Goal: Register for event/course

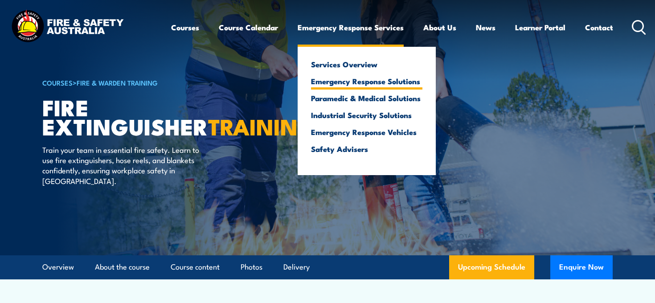
click at [362, 82] on link "Emergency Response Solutions" at bounding box center [366, 81] width 111 height 8
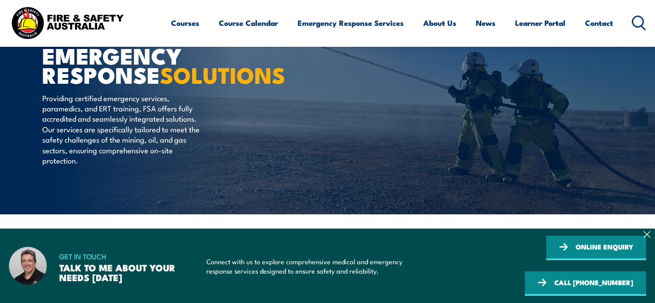
scroll to position [94, 0]
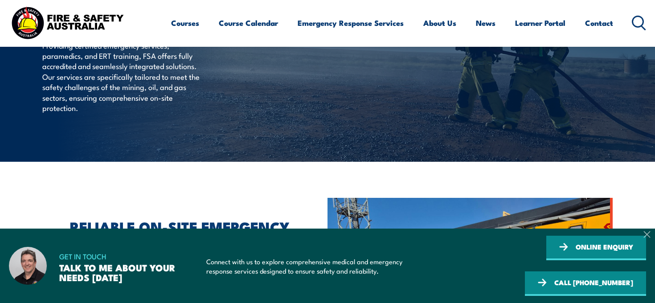
click at [647, 238] on icon at bounding box center [647, 234] width 7 height 7
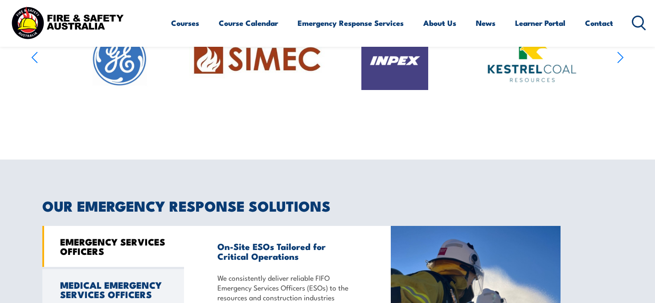
scroll to position [580, 0]
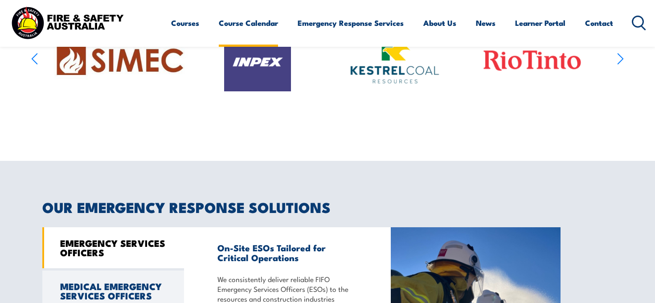
click at [258, 25] on link "Course Calendar" at bounding box center [248, 23] width 59 height 24
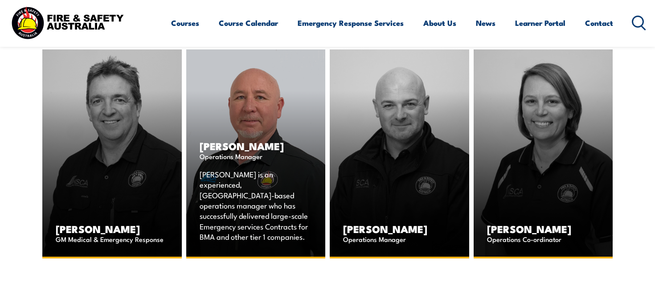
scroll to position [1154, 0]
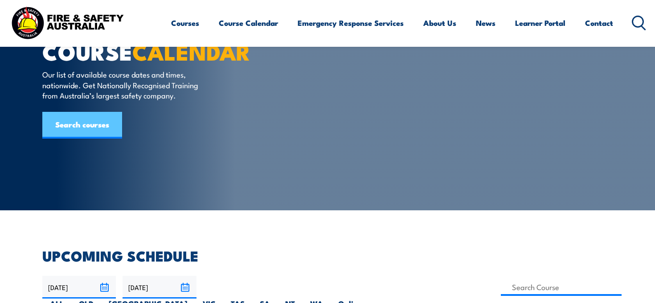
click at [100, 131] on link "Search courses" at bounding box center [82, 125] width 80 height 27
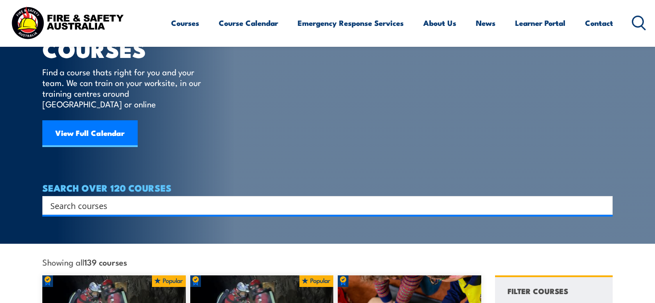
scroll to position [50, 0]
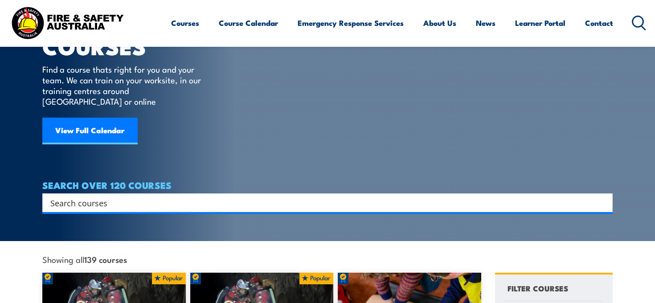
click at [108, 196] on input "Search input" at bounding box center [321, 202] width 543 height 13
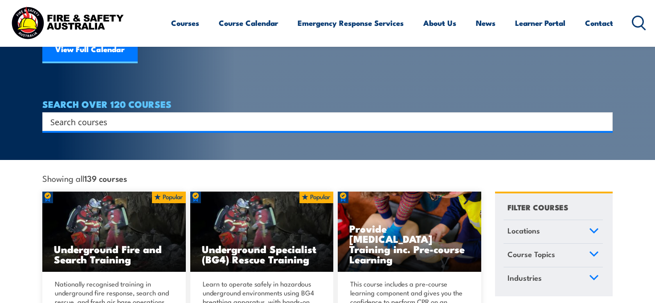
scroll to position [14, 0]
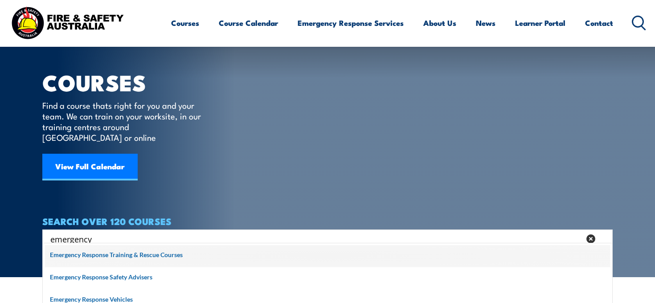
type input "emergency"
click at [80, 256] on span at bounding box center [327, 256] width 565 height 22
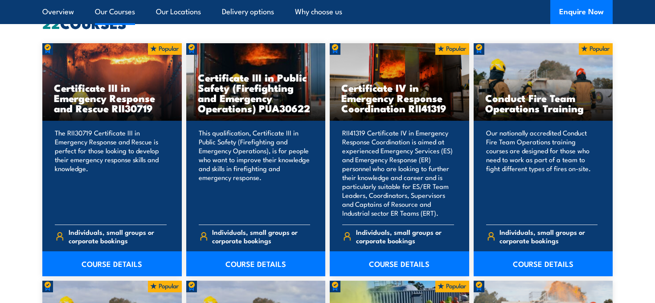
scroll to position [716, 0]
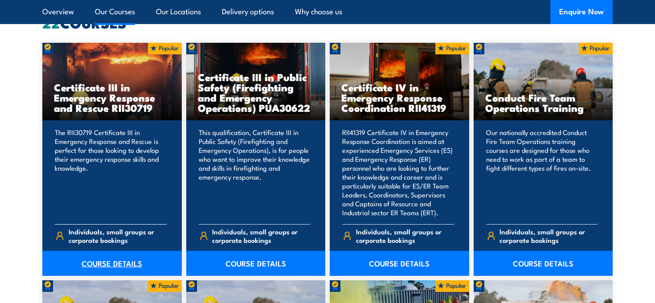
click at [101, 266] on link "COURSE DETAILS" at bounding box center [112, 263] width 140 height 25
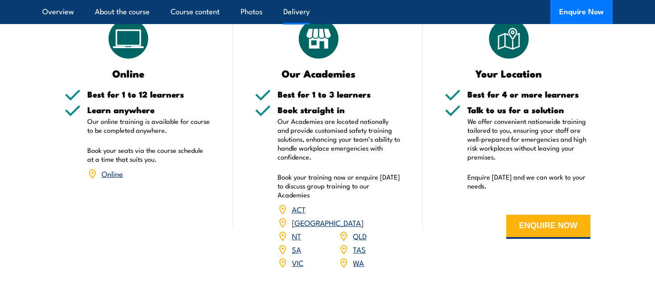
scroll to position [1783, 0]
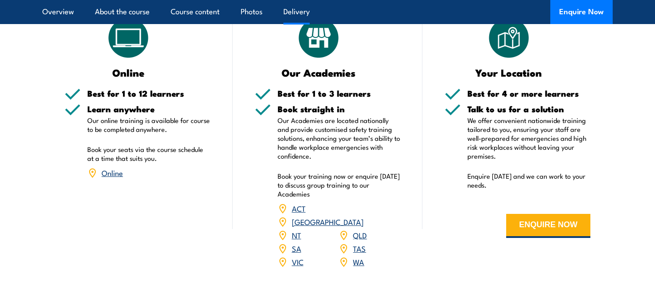
click at [360, 256] on link "WA" at bounding box center [358, 261] width 11 height 11
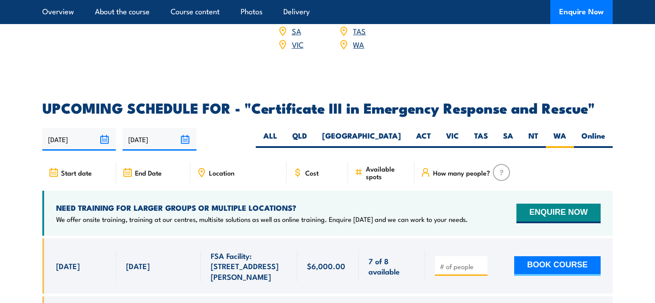
scroll to position [1998, 0]
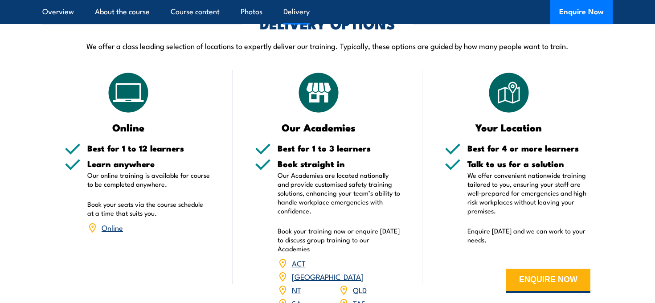
click at [114, 225] on link "Online" at bounding box center [112, 227] width 21 height 11
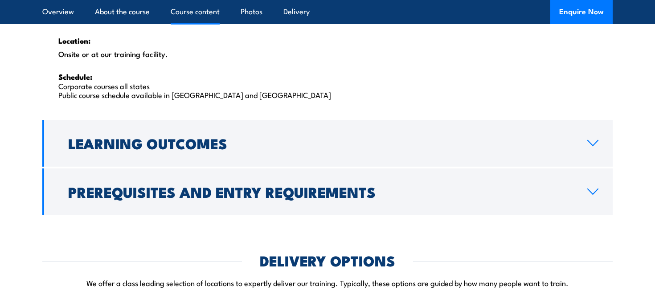
scroll to position [1499, 0]
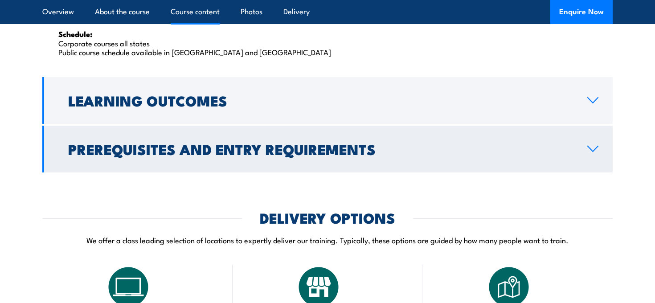
click at [243, 143] on h2 "Prerequisites and Entry Requirements" at bounding box center [320, 149] width 505 height 12
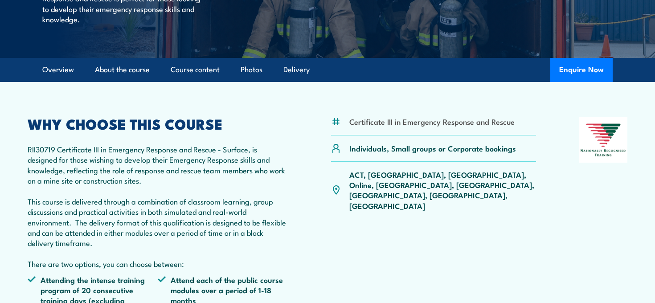
scroll to position [0, 0]
